Goal: Transaction & Acquisition: Purchase product/service

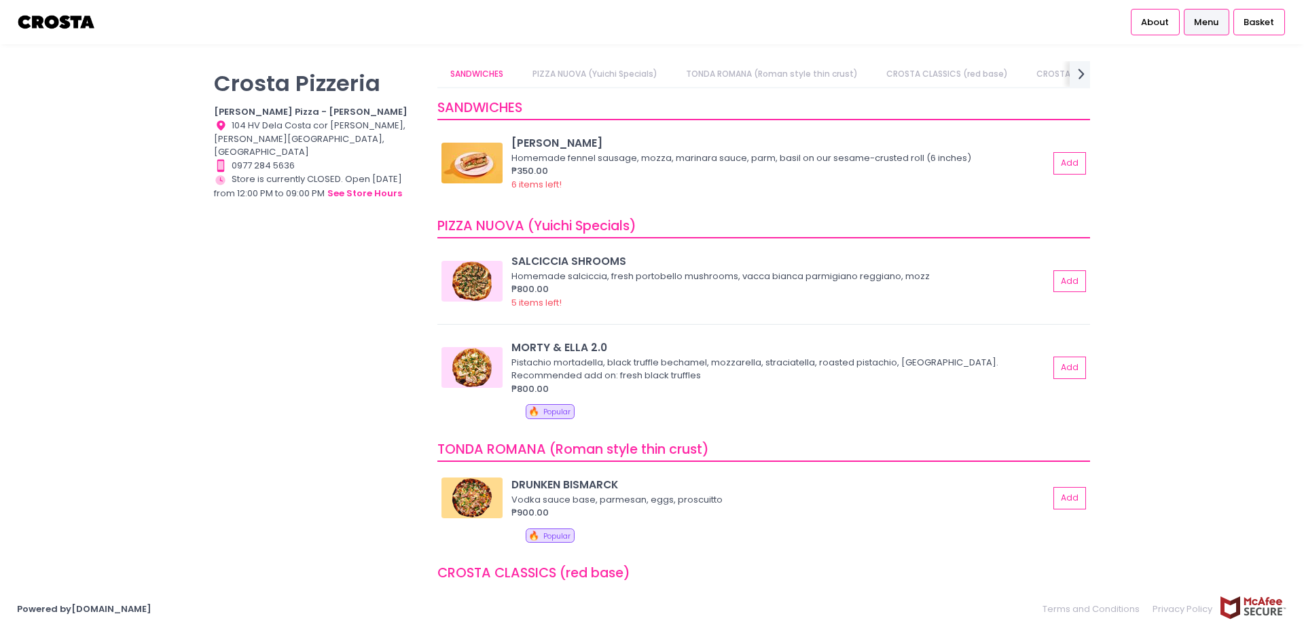
click at [1213, 22] on span "Menu" at bounding box center [1206, 23] width 24 height 14
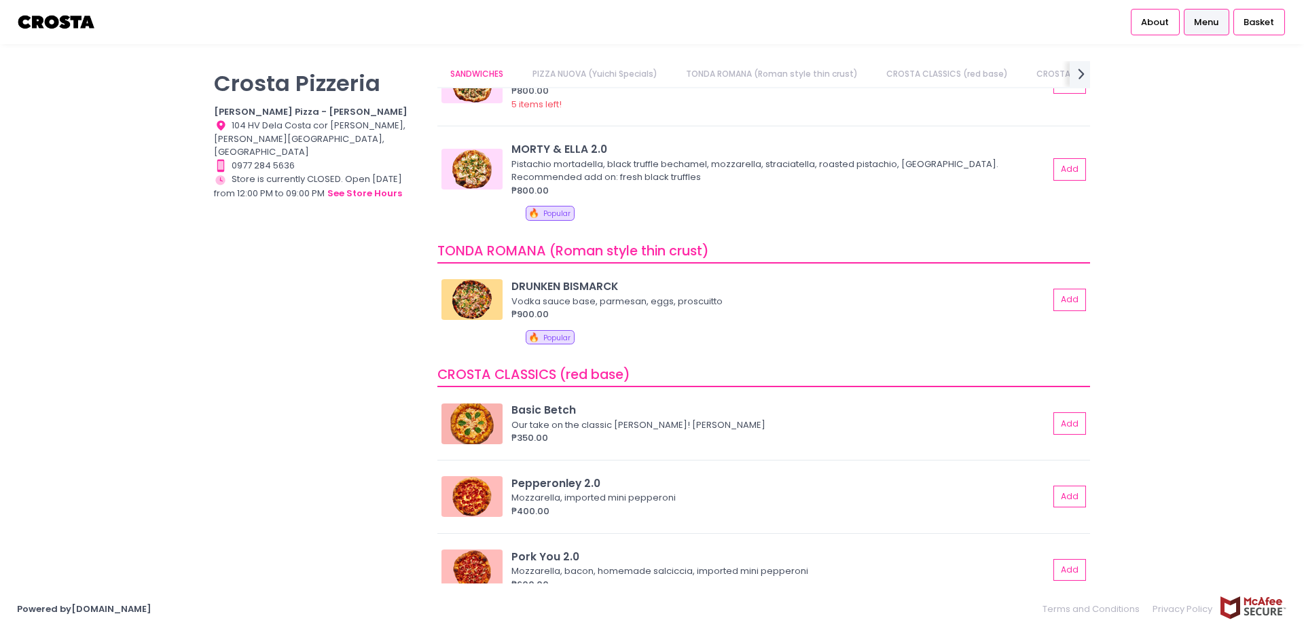
scroll to position [204, 0]
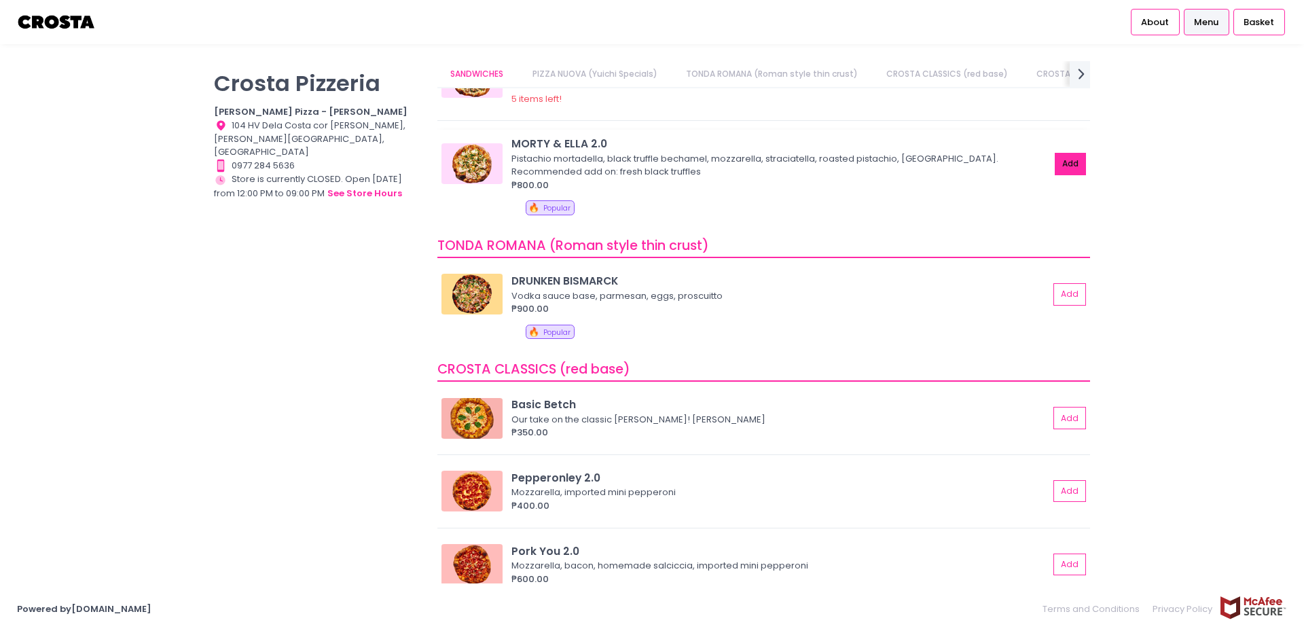
click at [1067, 166] on button "Add" at bounding box center [1070, 164] width 31 height 22
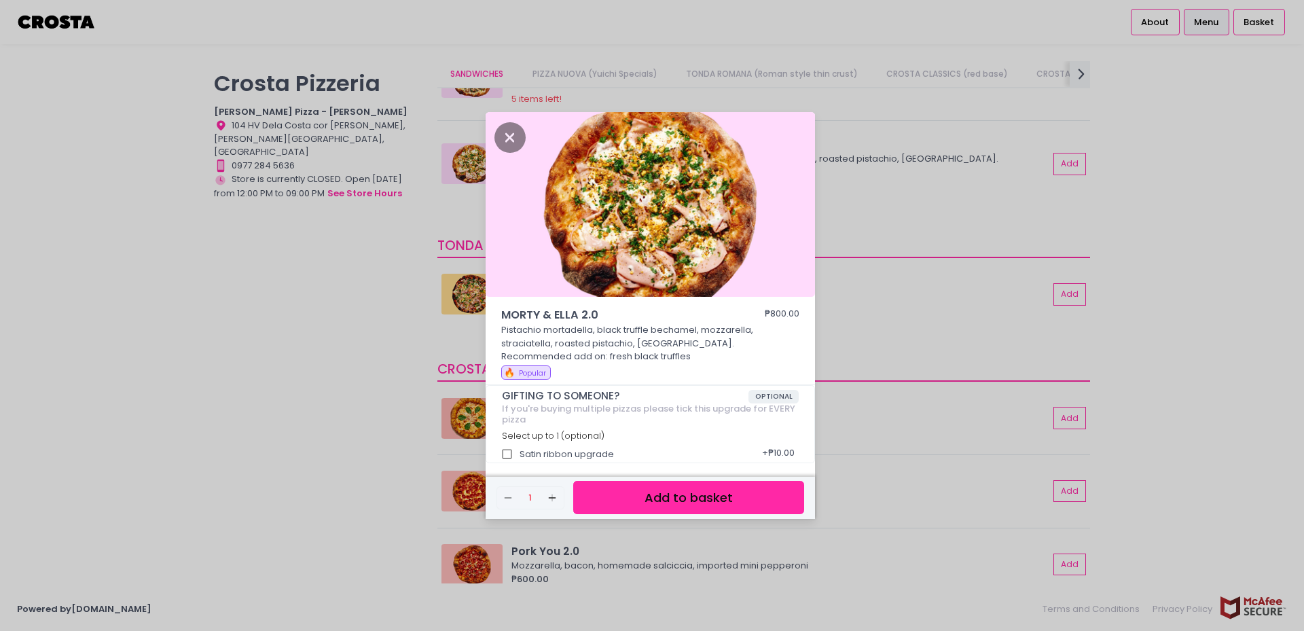
scroll to position [4, 0]
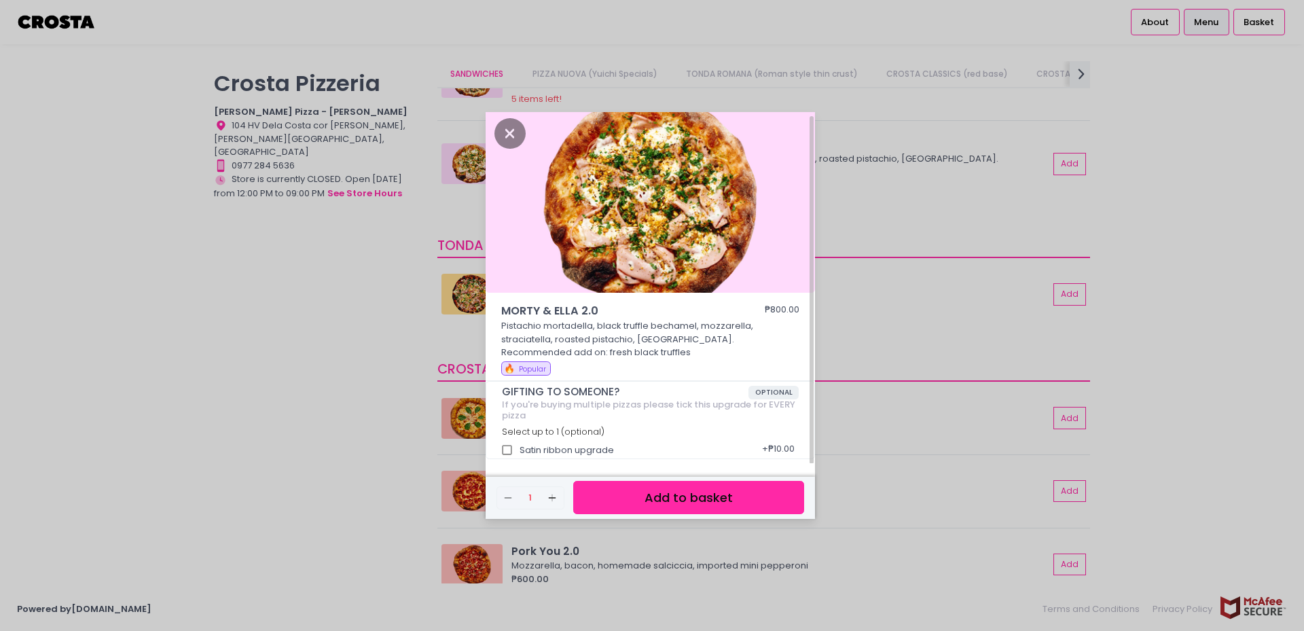
click at [641, 494] on button "Add to basket" at bounding box center [688, 497] width 231 height 33
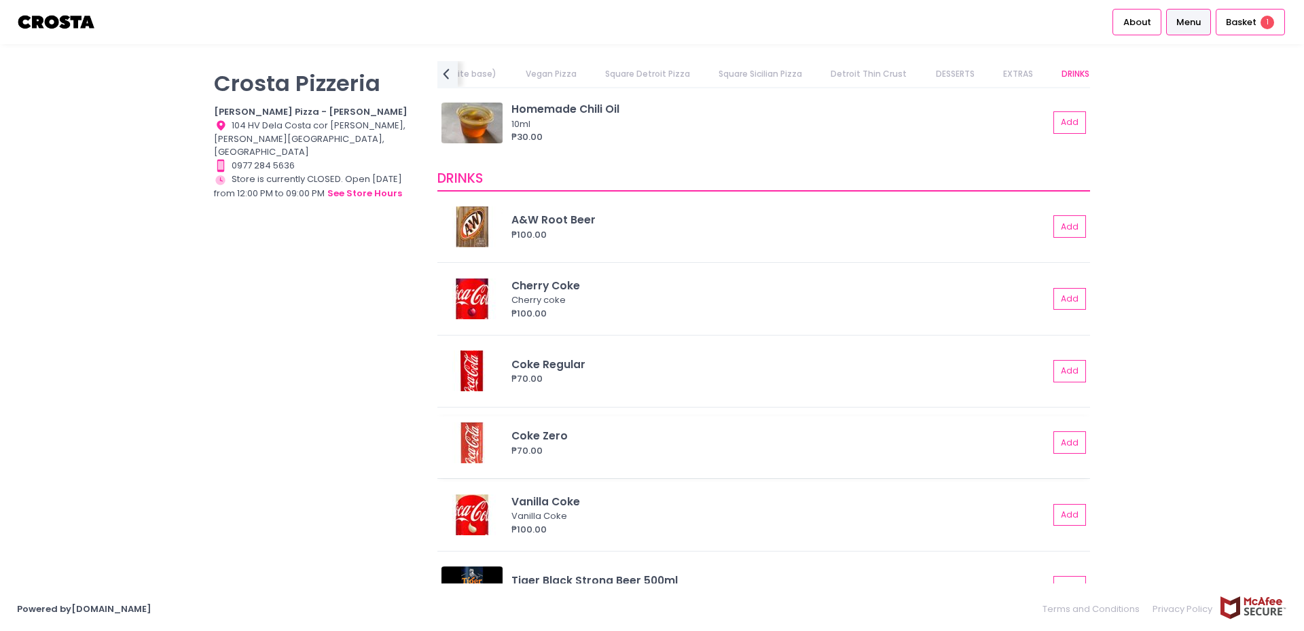
scroll to position [3102, 0]
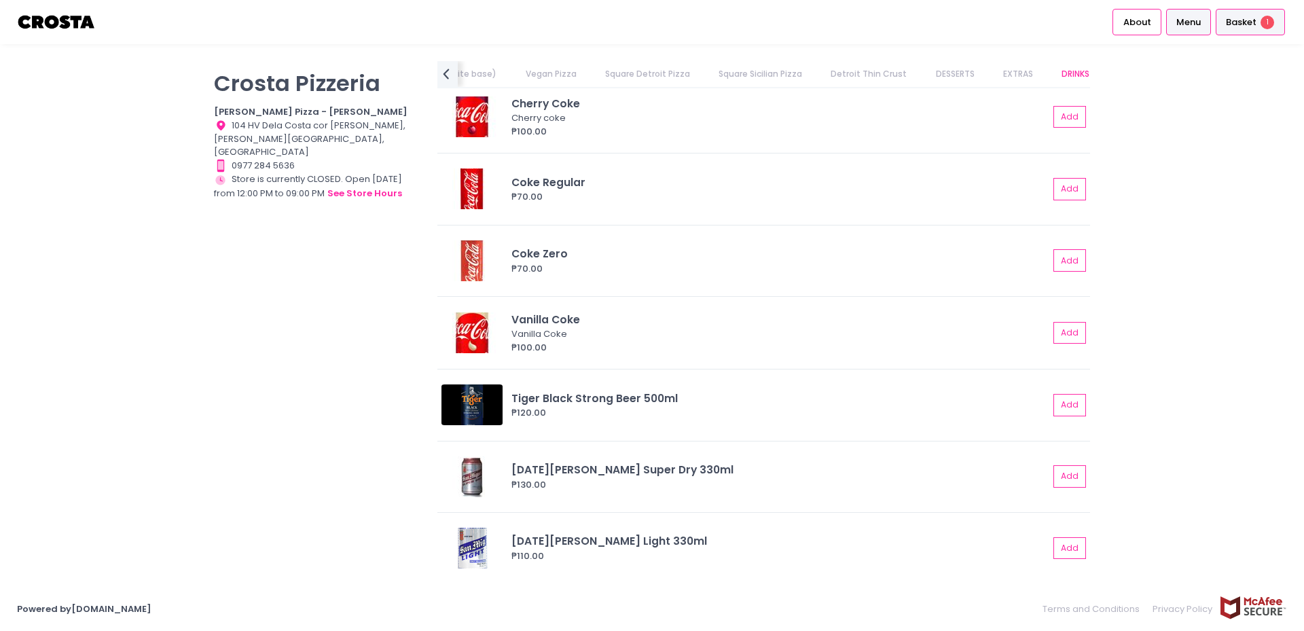
click at [1247, 31] on div "Basket 1" at bounding box center [1249, 22] width 69 height 26
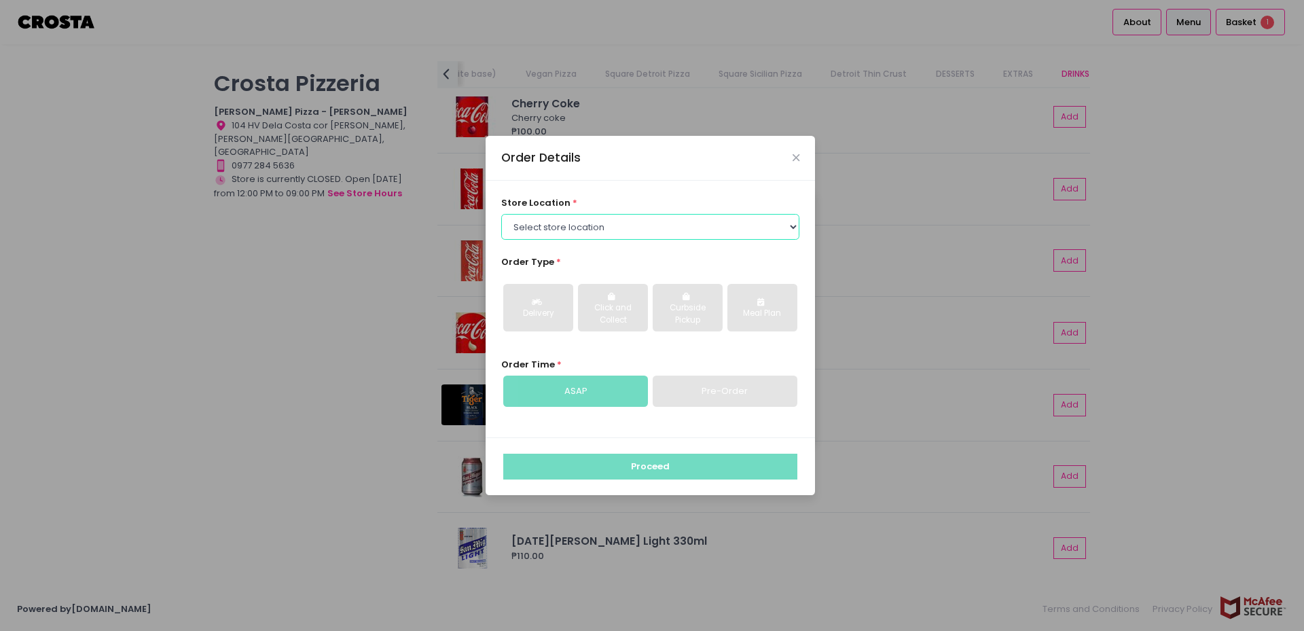
click at [638, 233] on select "Select store location [PERSON_NAME] Pizza - [PERSON_NAME] Pizza - [GEOGRAPHIC_D…" at bounding box center [650, 227] width 299 height 26
select select "5fabb2e53664a8677beaeb89"
click at [501, 214] on select "Select store location [PERSON_NAME] Pizza - [PERSON_NAME] Pizza - [GEOGRAPHIC_D…" at bounding box center [650, 227] width 299 height 26
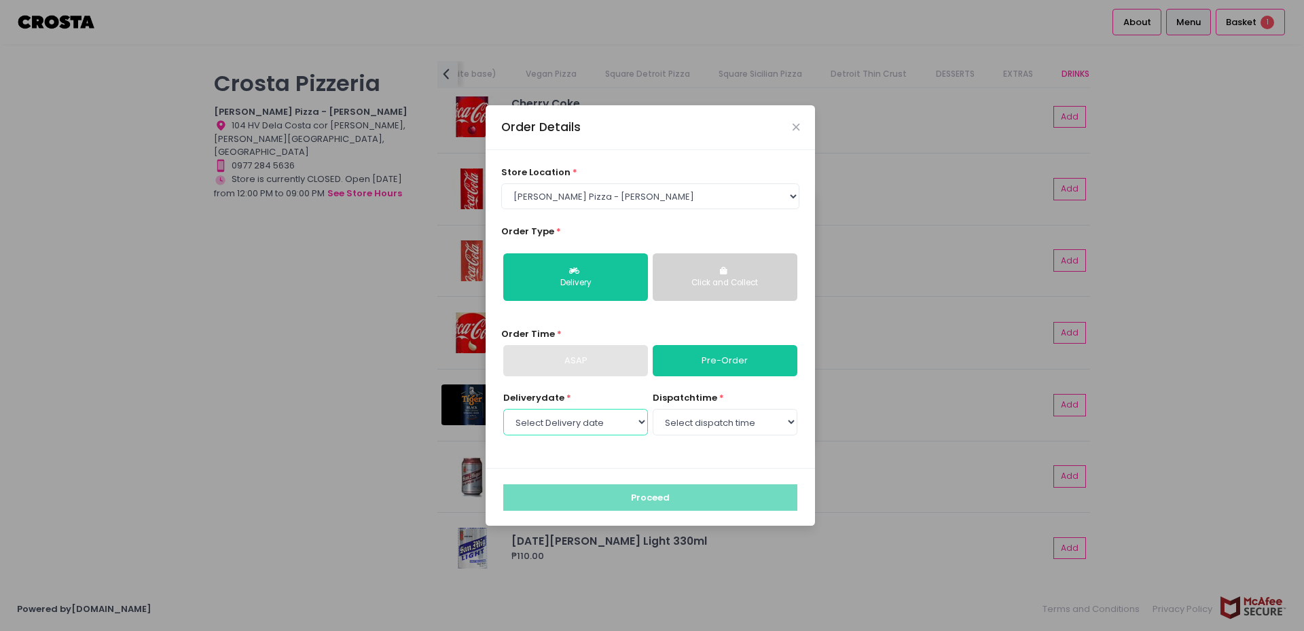
click at [598, 422] on select "Select Delivery date [DATE] [DATE] [DATE] [DATE] [DATE] [DATE]" at bounding box center [575, 422] width 145 height 26
select select "[DATE]"
click at [503, 409] on select "Select Delivery date [DATE] [DATE] [DATE] [DATE] [DATE] [DATE]" at bounding box center [575, 422] width 145 height 26
click at [716, 426] on select "Select dispatch time 12:00 PM - 12:30 PM 12:30 PM - 01:00 PM 01:00 PM - 01:30 P…" at bounding box center [725, 422] width 145 height 26
select select "12:00"
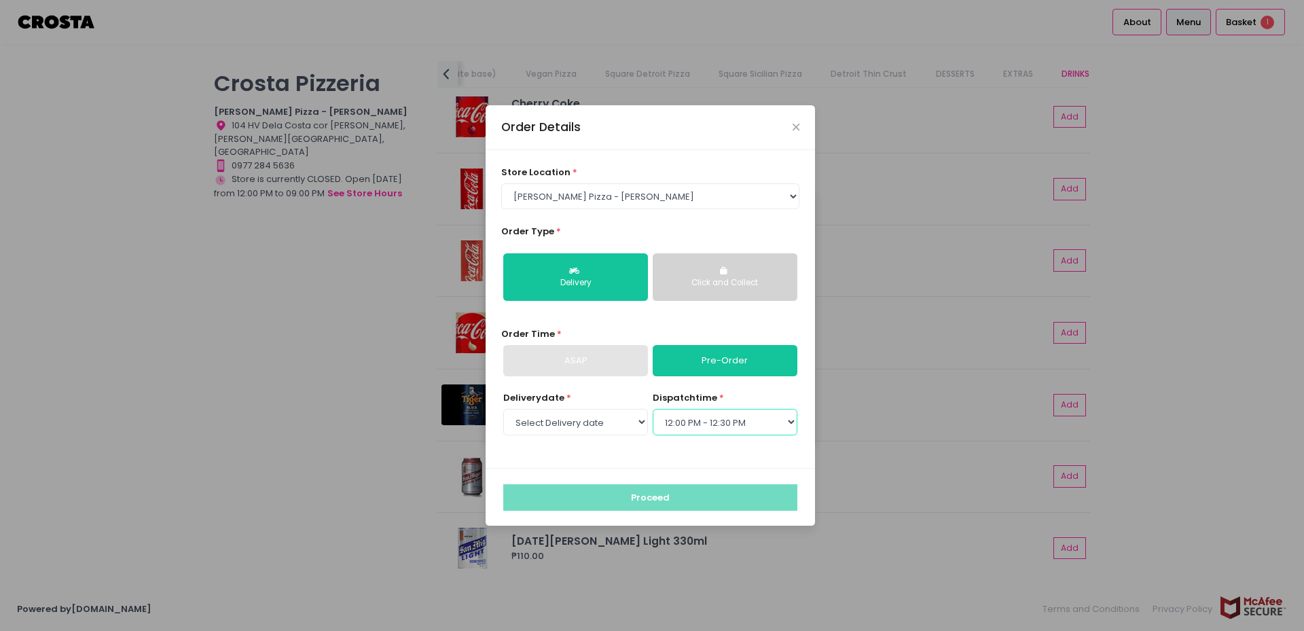
click at [653, 409] on select "Select dispatch time 12:00 PM - 12:30 PM 12:30 PM - 01:00 PM 01:00 PM - 01:30 P…" at bounding box center [725, 422] width 145 height 26
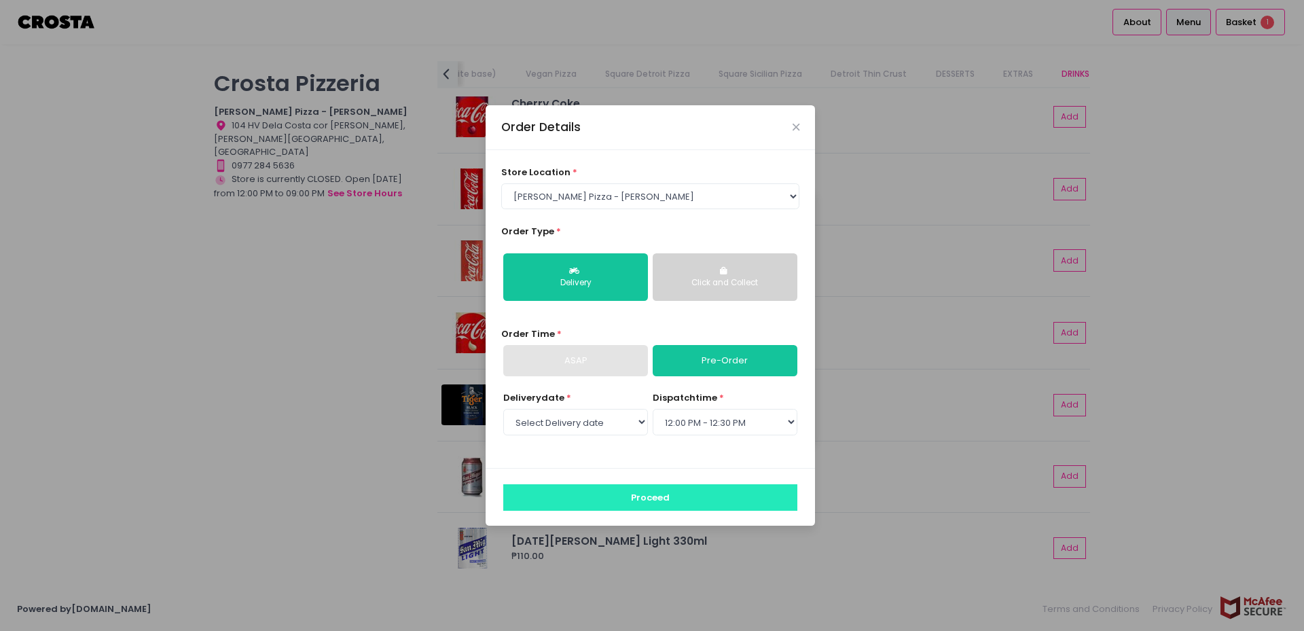
click at [647, 493] on button "Proceed" at bounding box center [650, 497] width 294 height 26
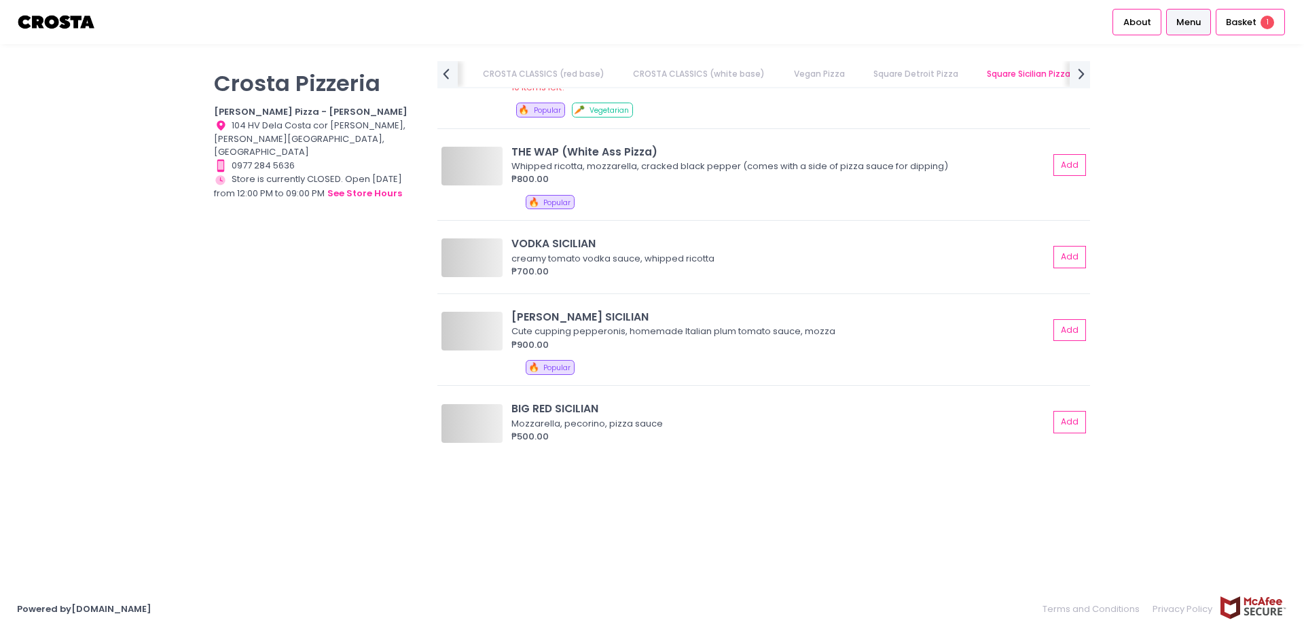
scroll to position [0, 521]
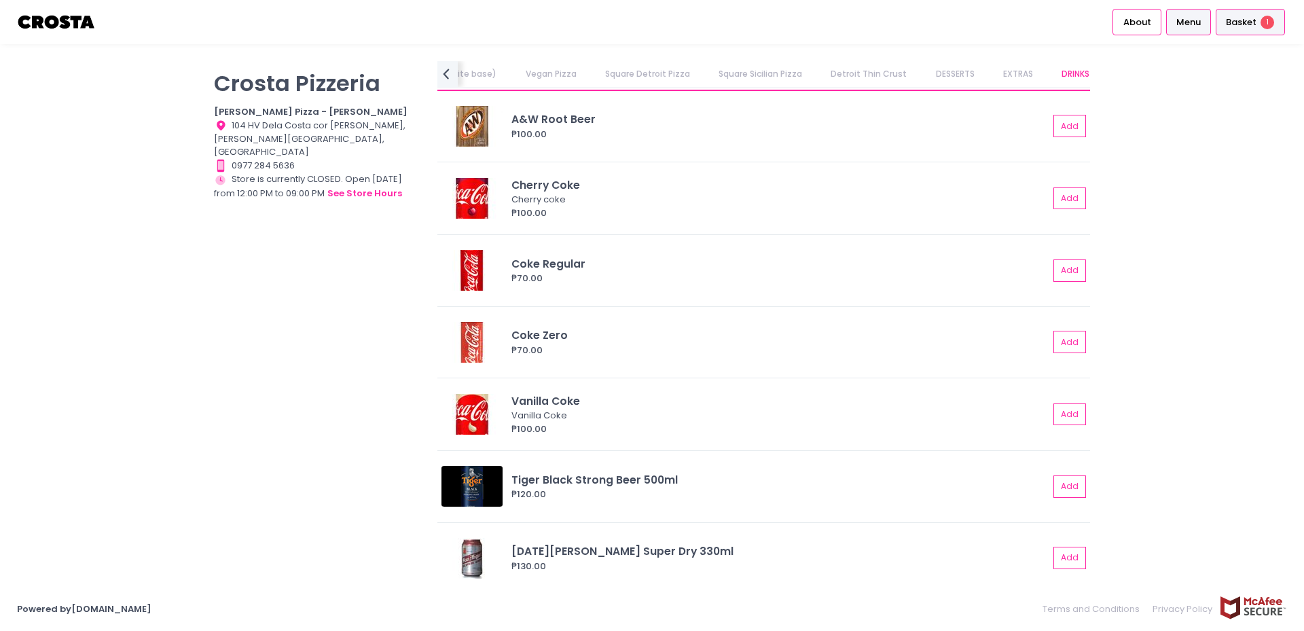
click at [1251, 24] on span "Basket" at bounding box center [1241, 23] width 31 height 14
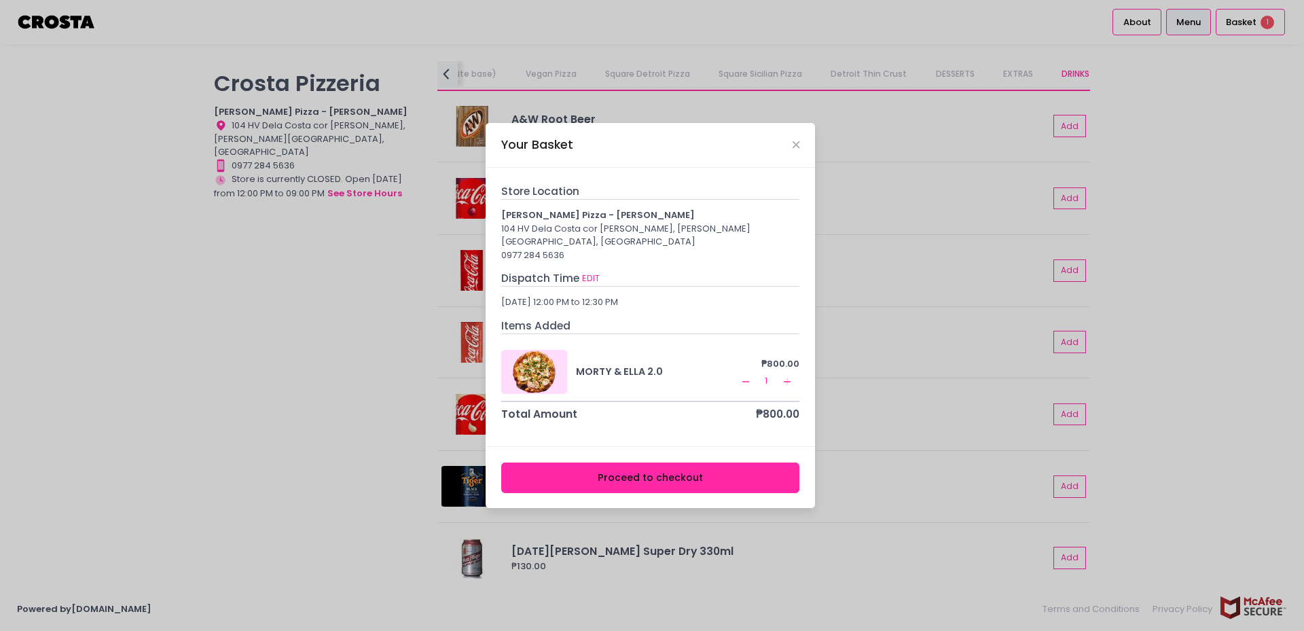
click at [767, 476] on button "Proceed to checkout" at bounding box center [650, 477] width 299 height 31
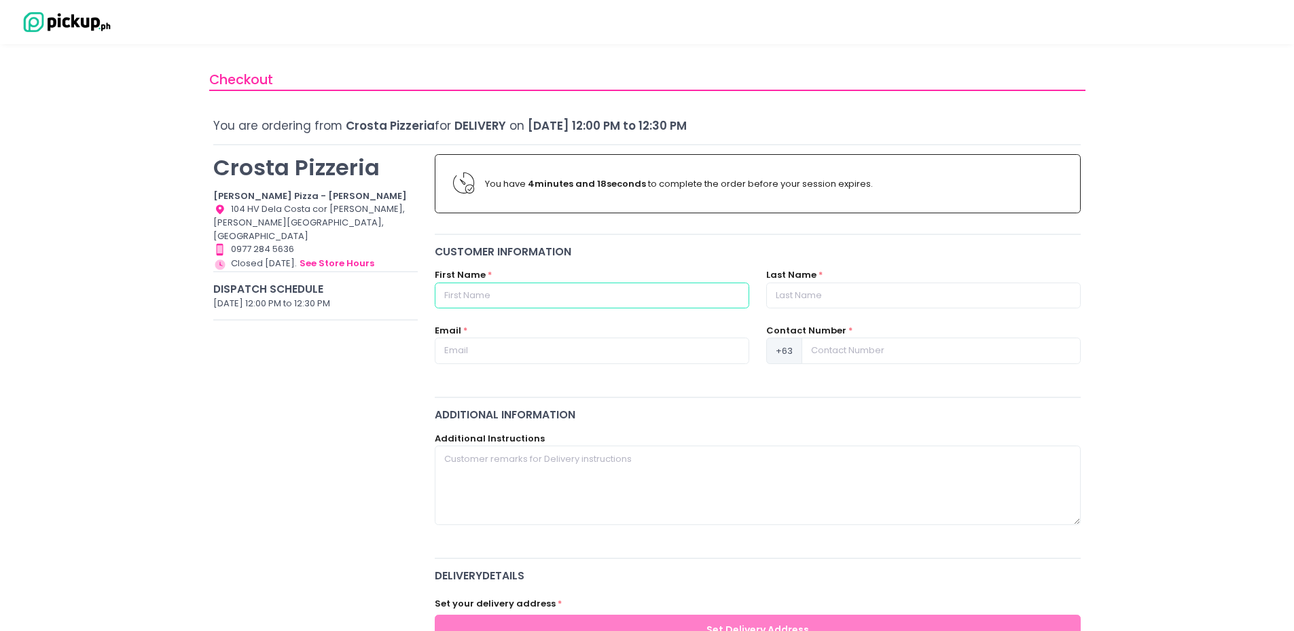
click at [503, 303] on input "text" at bounding box center [592, 295] width 314 height 26
type input "[PERSON_NAME]"
type input "[EMAIL_ADDRESS][DOMAIN_NAME]"
type input "09189471996"
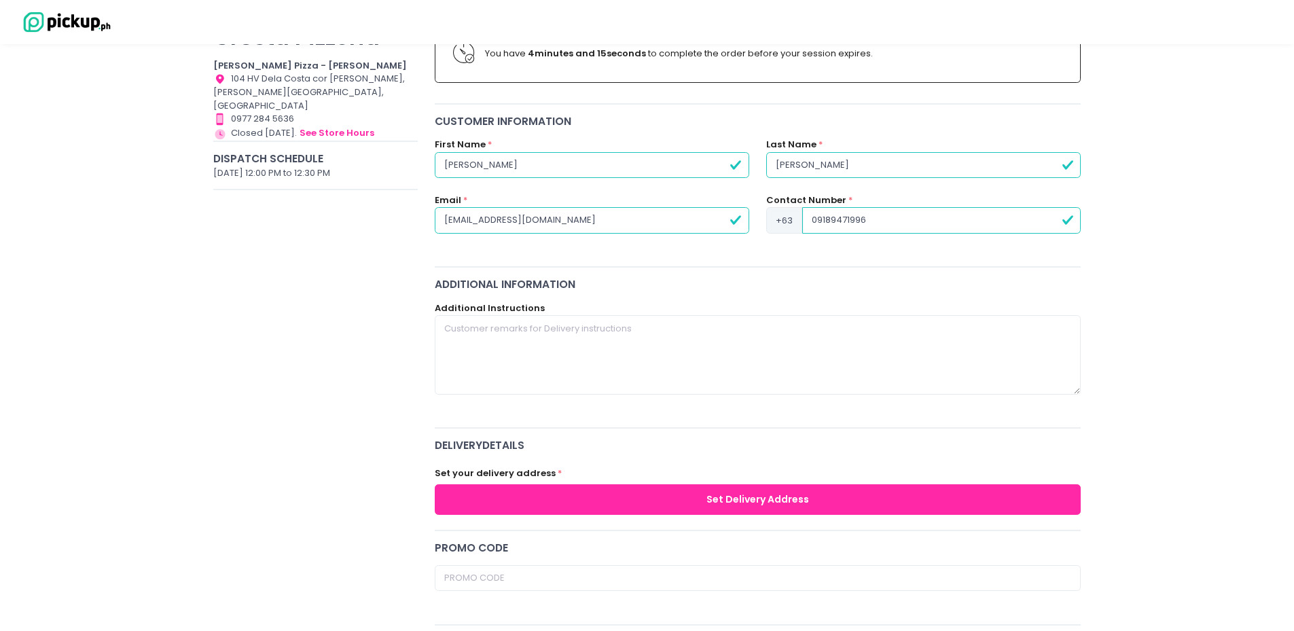
scroll to position [136, 0]
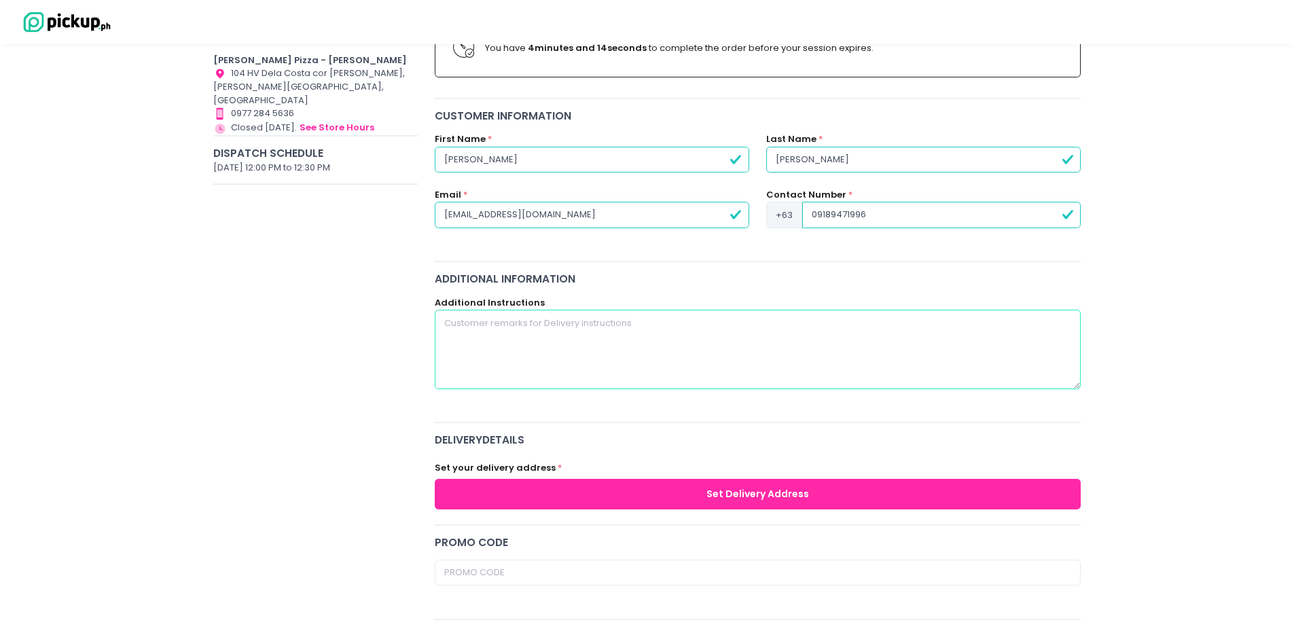
click at [501, 320] on textarea at bounding box center [758, 349] width 646 height 79
type textarea "B"
click at [505, 324] on textarea "If possible po to write "Happy Birthday [PERSON_NAME]!" on the box, as this is …" at bounding box center [758, 349] width 646 height 79
type textarea "If possible to write "Happy Birthday [PERSON_NAME]!" on the box, as this is a b…"
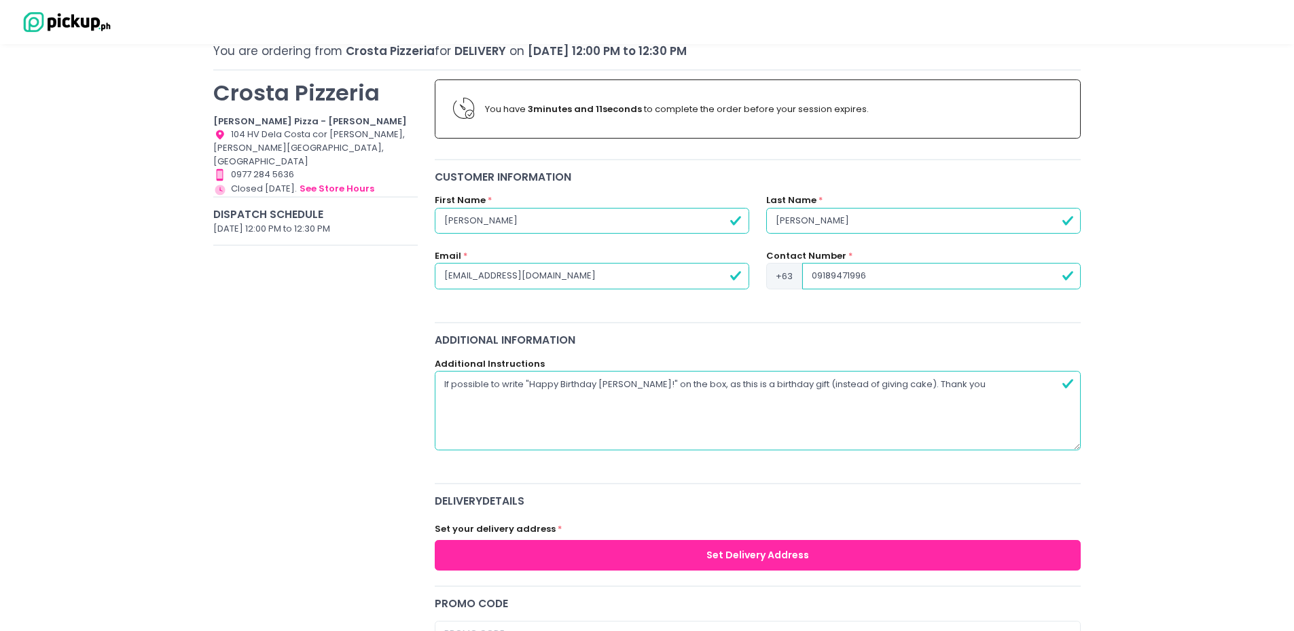
scroll to position [0, 0]
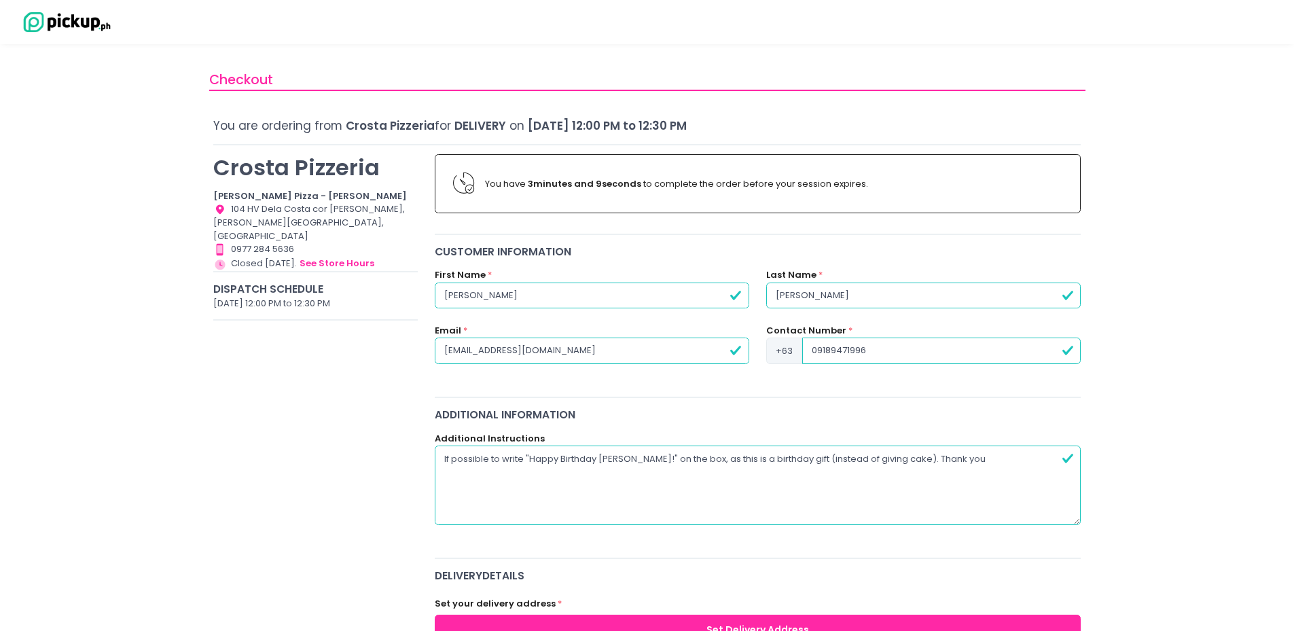
drag, startPoint x: 565, startPoint y: 347, endPoint x: 134, endPoint y: 374, distance: 432.0
click at [133, 372] on div "Checkout You are ordering from [PERSON_NAME] Pizzeria for Delivery on [DATE] 12…" at bounding box center [647, 619] width 1294 height 1116
type input "[EMAIL_ADDRESS][DOMAIN_NAME]"
click at [796, 420] on div "Additional Information" at bounding box center [758, 415] width 646 height 16
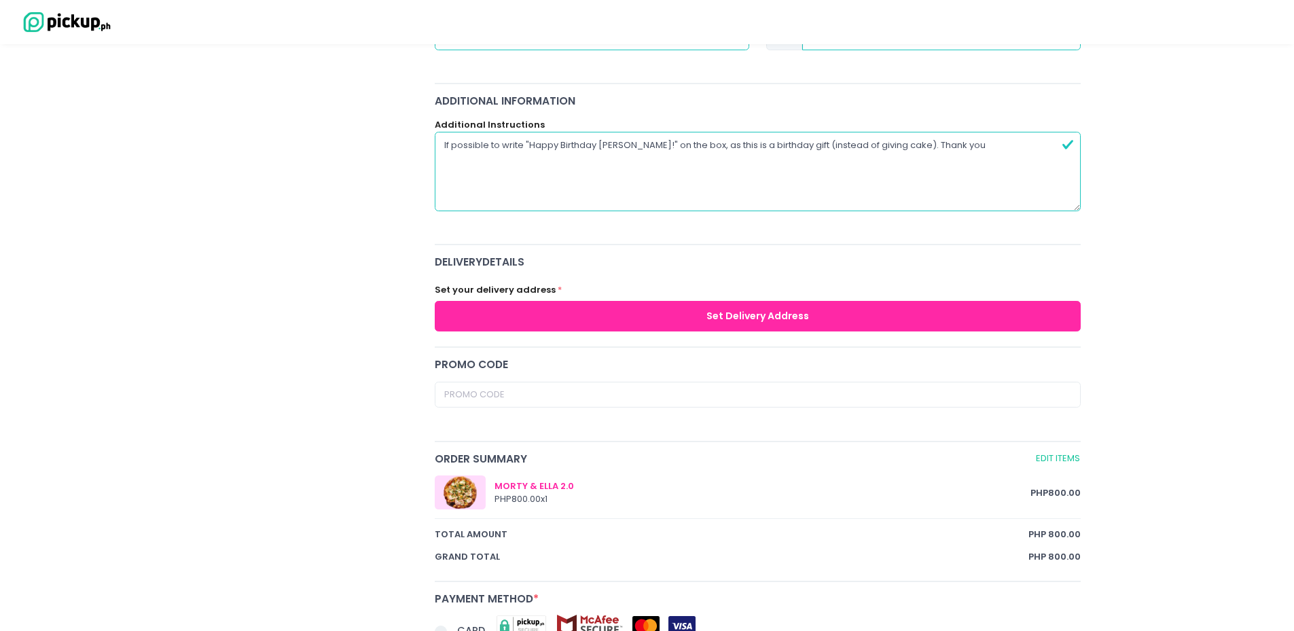
scroll to position [340, 0]
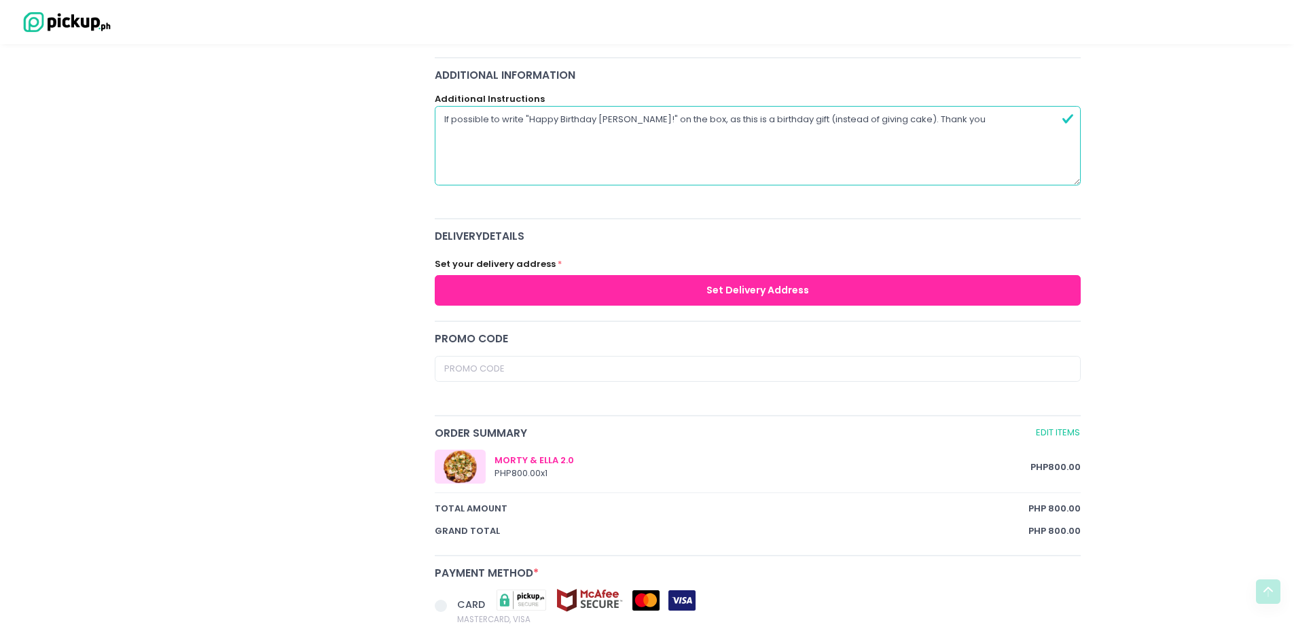
click at [760, 289] on button "Set Delivery Address" at bounding box center [758, 290] width 646 height 31
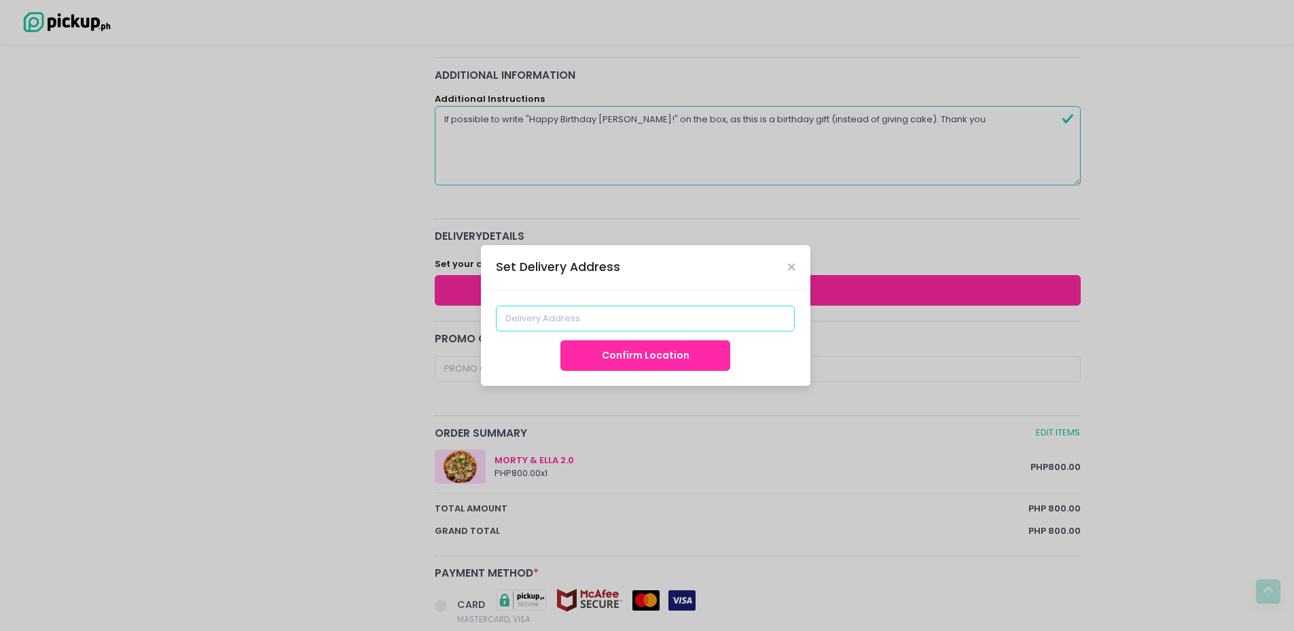
click at [623, 321] on input at bounding box center [645, 319] width 299 height 26
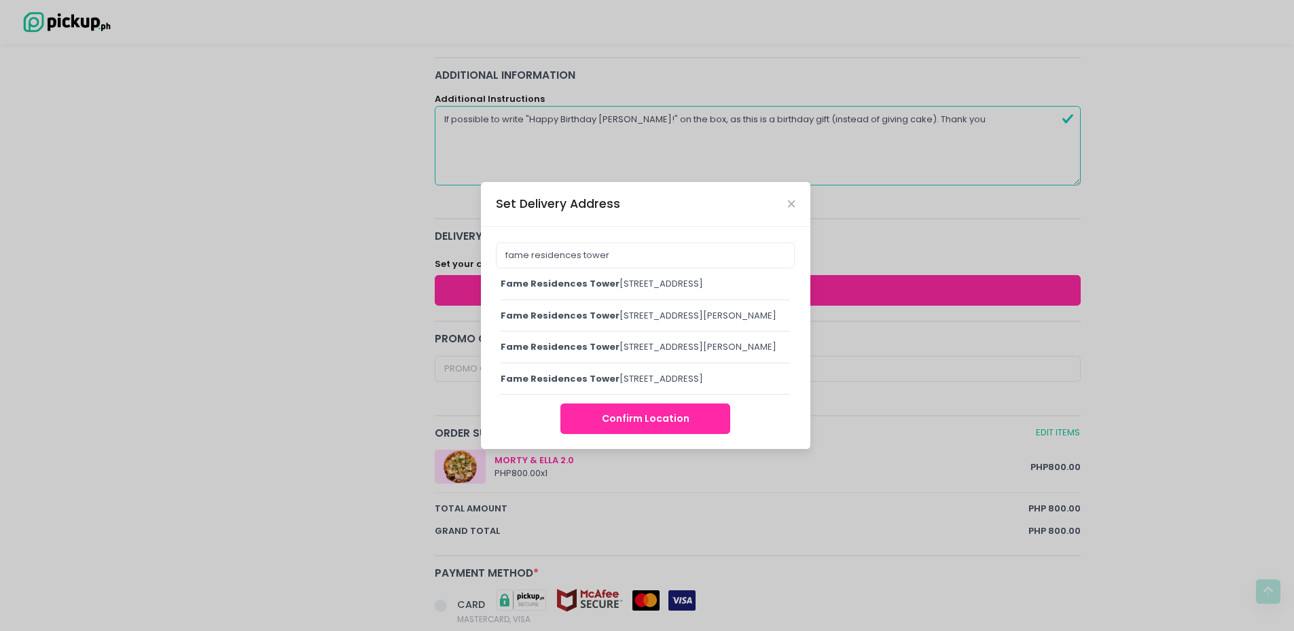
click at [604, 309] on span "fame residences tower" at bounding box center [559, 315] width 119 height 13
type input "Fame Residences [STREET_ADDRESS][PERSON_NAME]"
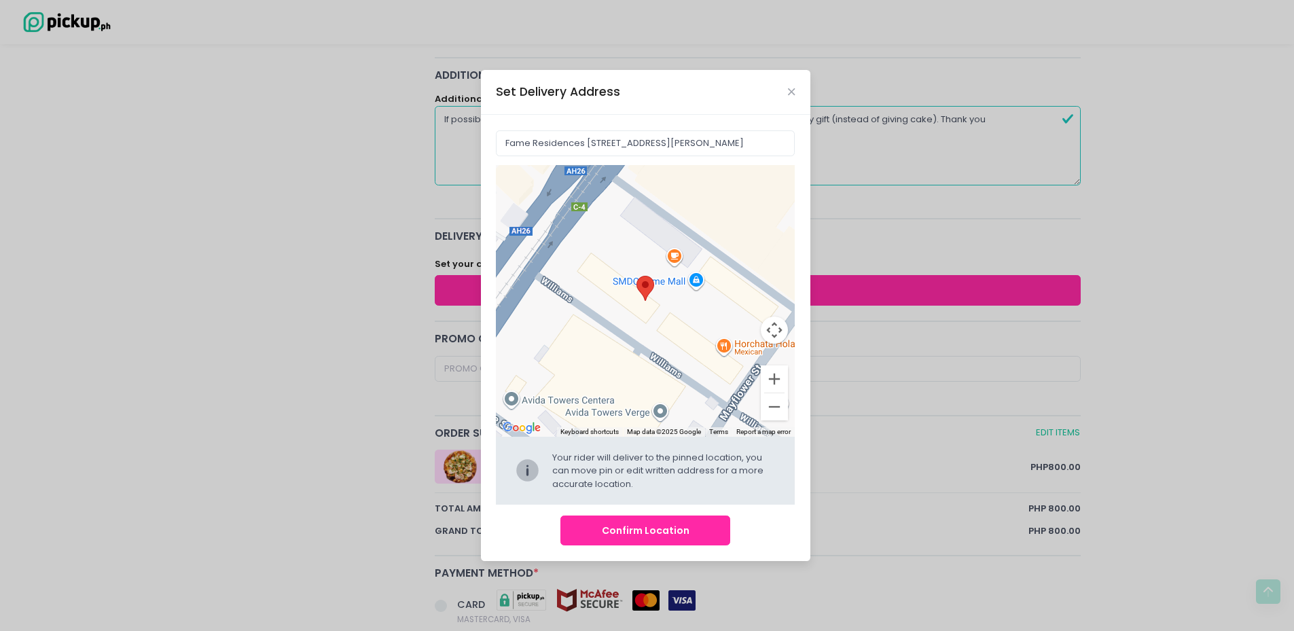
click at [698, 533] on button "Confirm Location" at bounding box center [645, 530] width 170 height 31
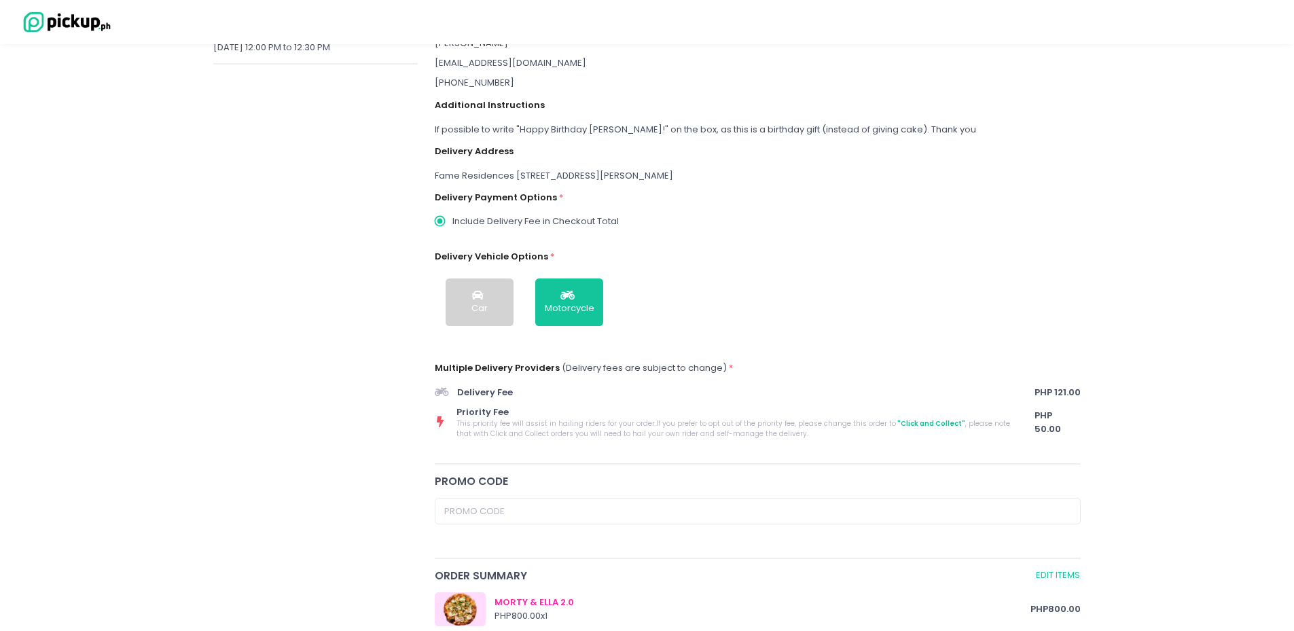
scroll to position [0, 0]
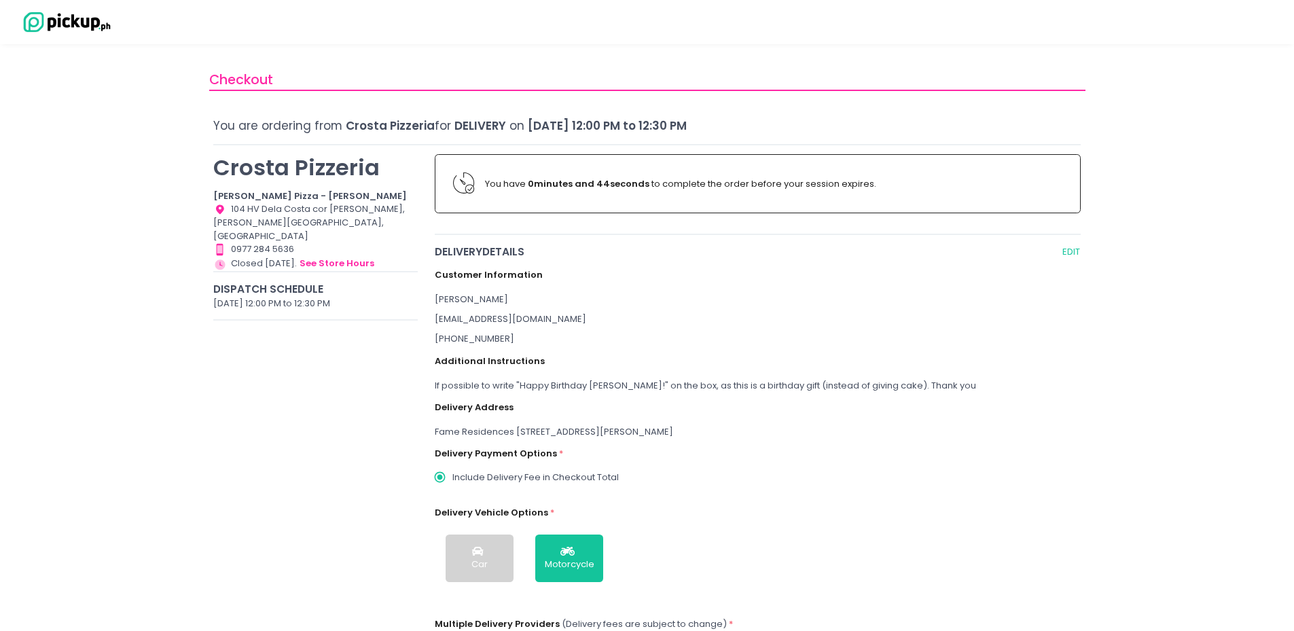
click at [938, 388] on div "If possible to write "Happy Birthday [PERSON_NAME]!" on the box, as this is a b…" at bounding box center [758, 386] width 646 height 14
click at [921, 382] on div "If possible to write "Happy Birthday [PERSON_NAME]!" on the box, as this is a b…" at bounding box center [758, 386] width 646 height 14
click at [877, 384] on div "If possible to write "Happy Birthday [PERSON_NAME]!" on the box, as this is a b…" at bounding box center [758, 386] width 646 height 14
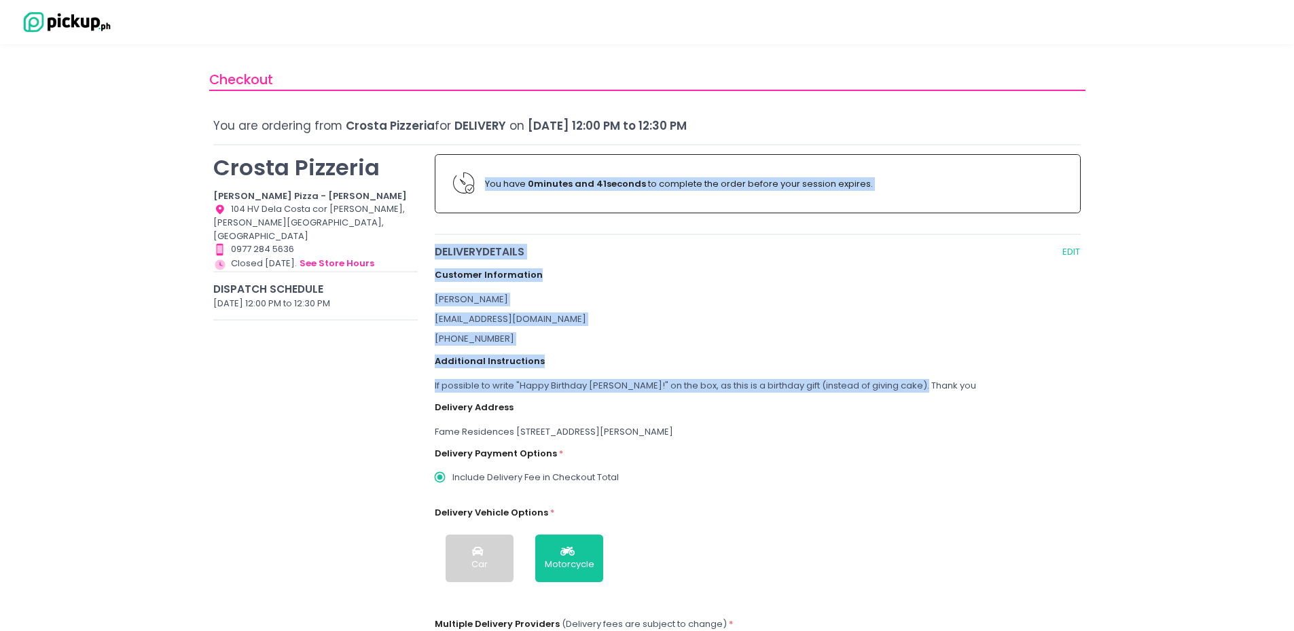
drag, startPoint x: 920, startPoint y: 384, endPoint x: 388, endPoint y: 384, distance: 532.4
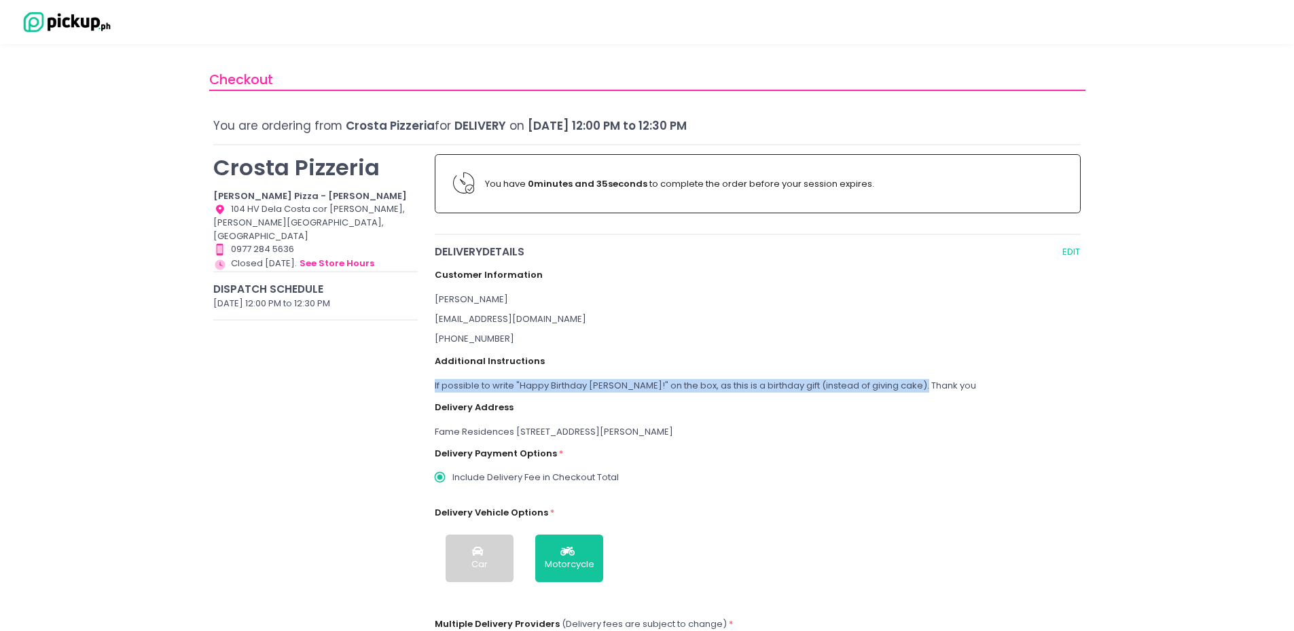
drag, startPoint x: 923, startPoint y: 385, endPoint x: 431, endPoint y: 388, distance: 492.3
click at [431, 388] on div "delivery Details EDIT Customer Information [PERSON_NAME] [EMAIL_ADDRESS][DOMAIN…" at bounding box center [757, 477] width 663 height 467
copy div "If possible to write "Happy Birthday [PERSON_NAME]!" on the box, as this is a b…"
click at [1078, 381] on div "If possible to write "Happy Birthday [PERSON_NAME]!" on the box, as this is a b…" at bounding box center [758, 386] width 646 height 14
